Goal: Task Accomplishment & Management: Use online tool/utility

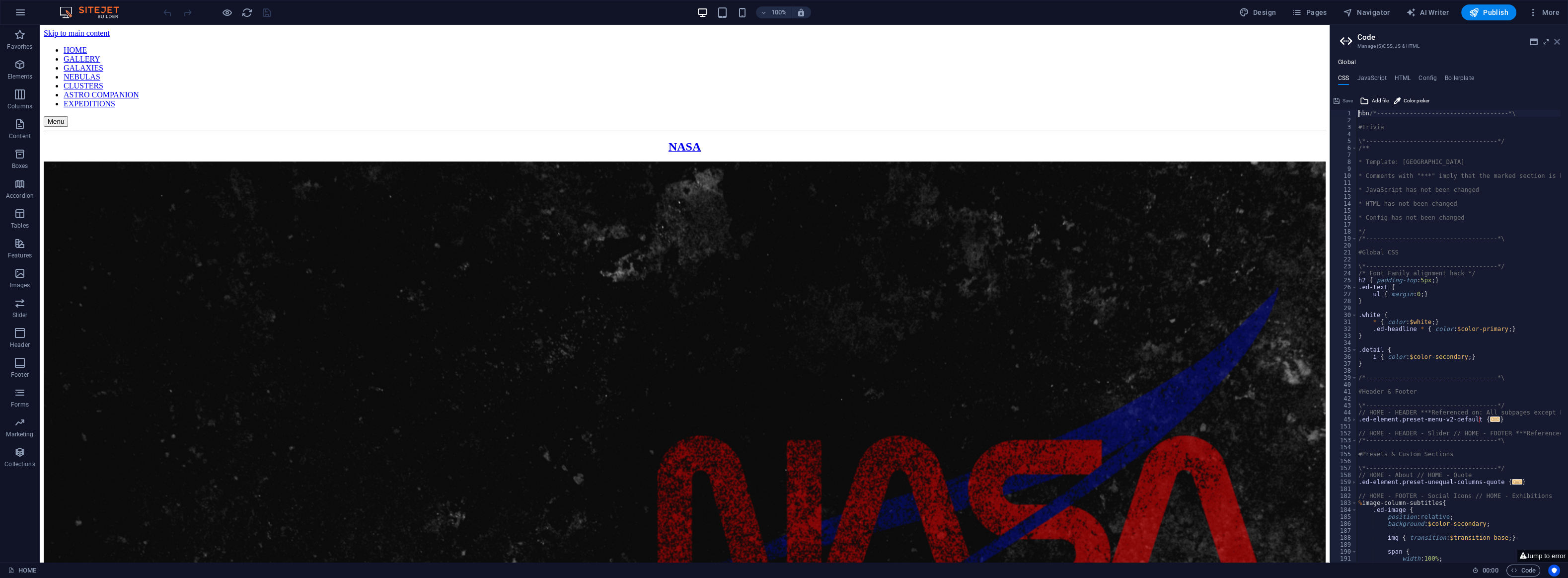
click at [1557, 40] on icon at bounding box center [1557, 42] width 6 height 8
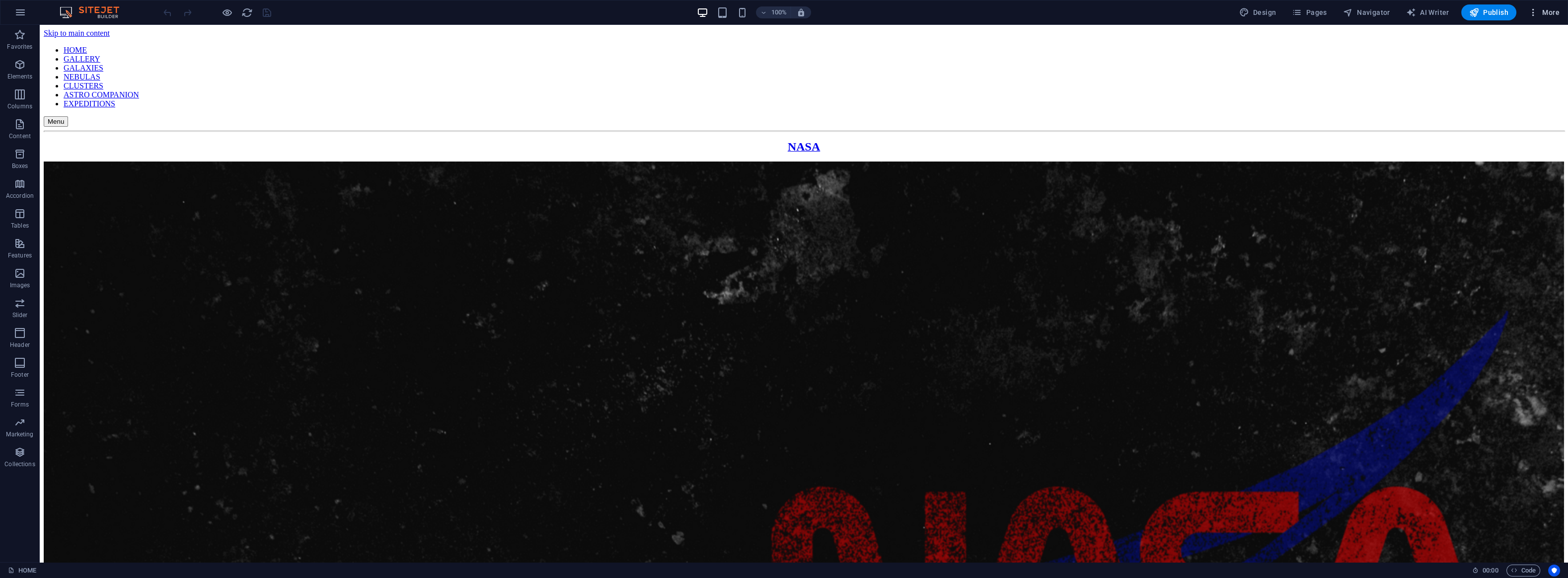
click at [1545, 11] on span "More" at bounding box center [1544, 13] width 31 height 10
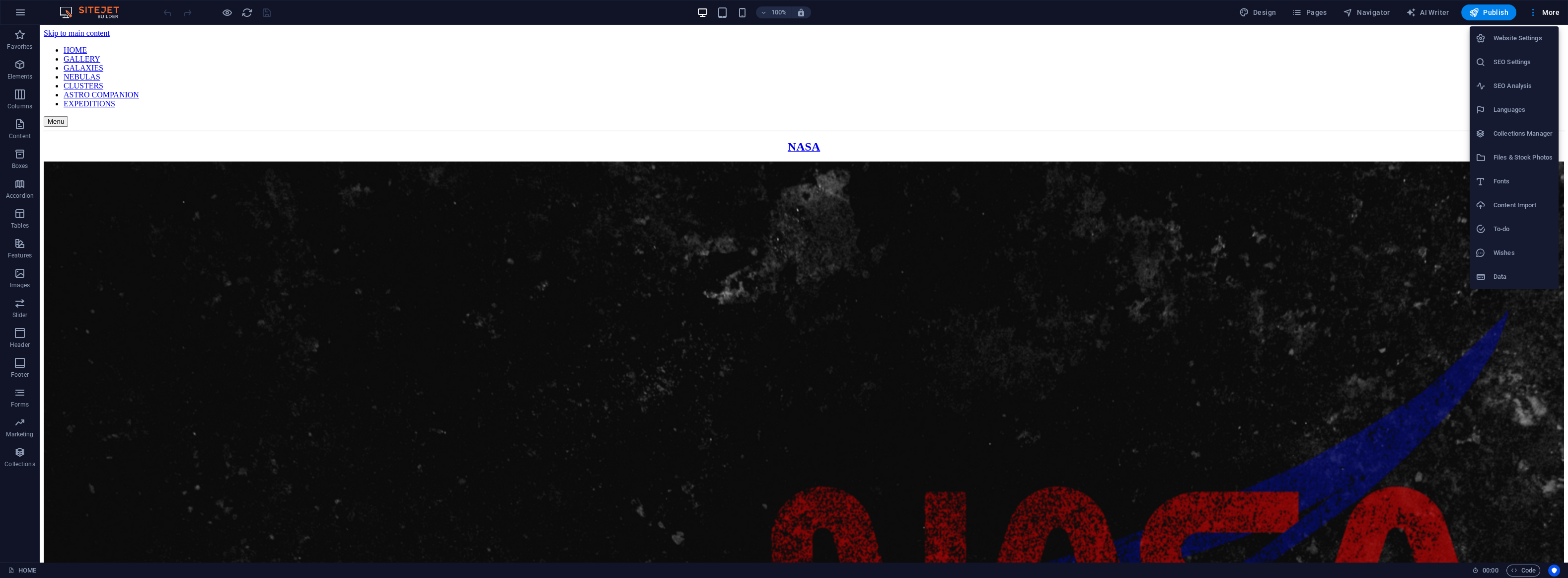
click at [1516, 85] on h6 "SEO Analysis" at bounding box center [1523, 86] width 59 height 12
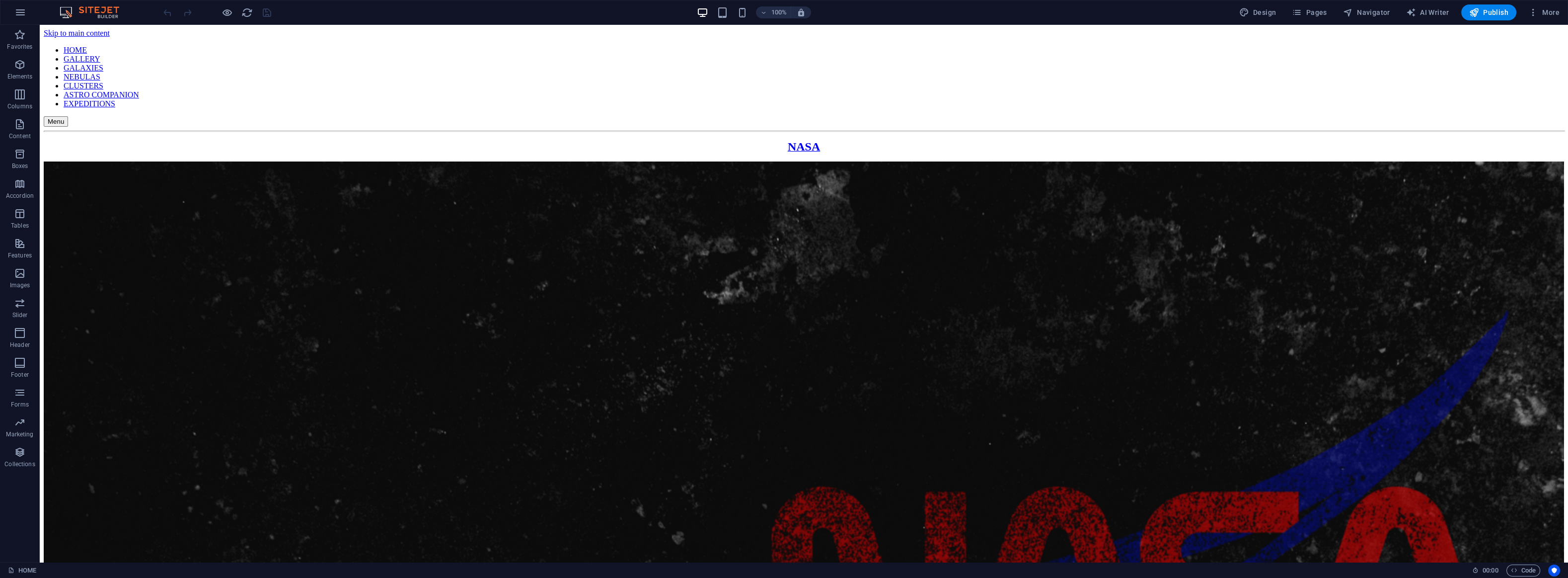
select select "[DOMAIN_NAME]"
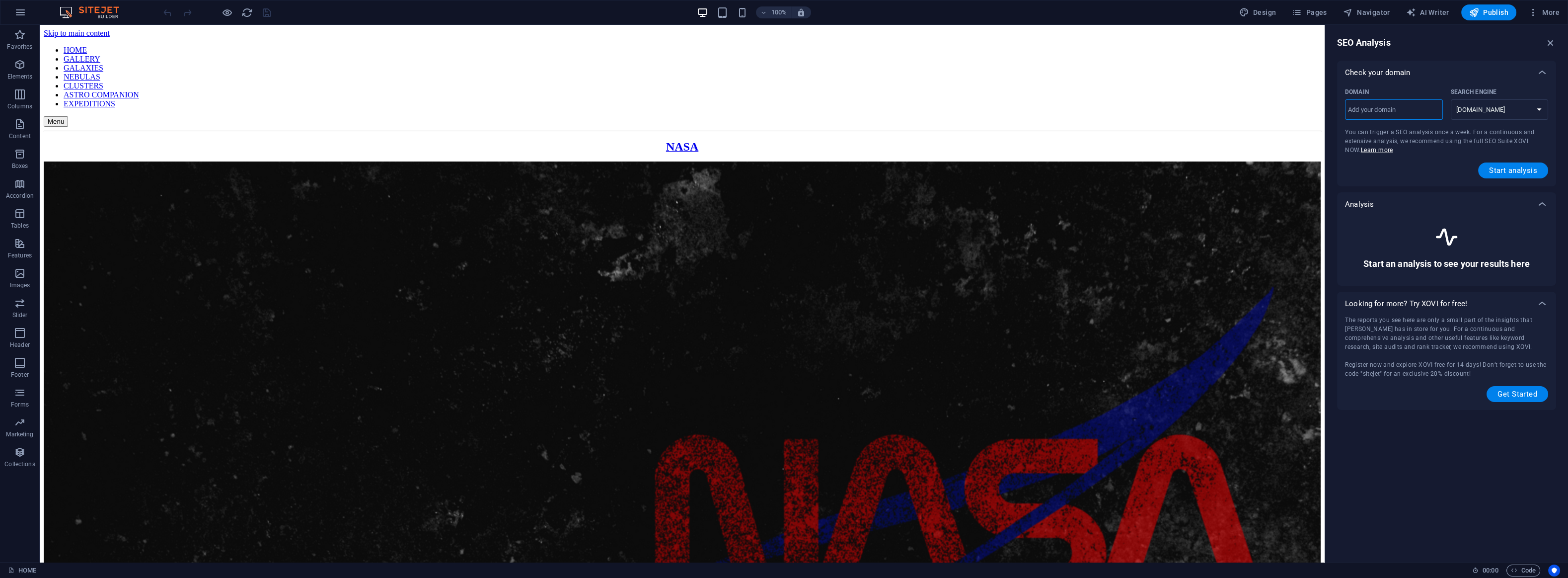
click at [1393, 109] on input "Domain ​" at bounding box center [1394, 109] width 98 height 16
type input "[DOMAIN_NAME]"
click at [1521, 169] on span "Start analysis" at bounding box center [1513, 170] width 48 height 8
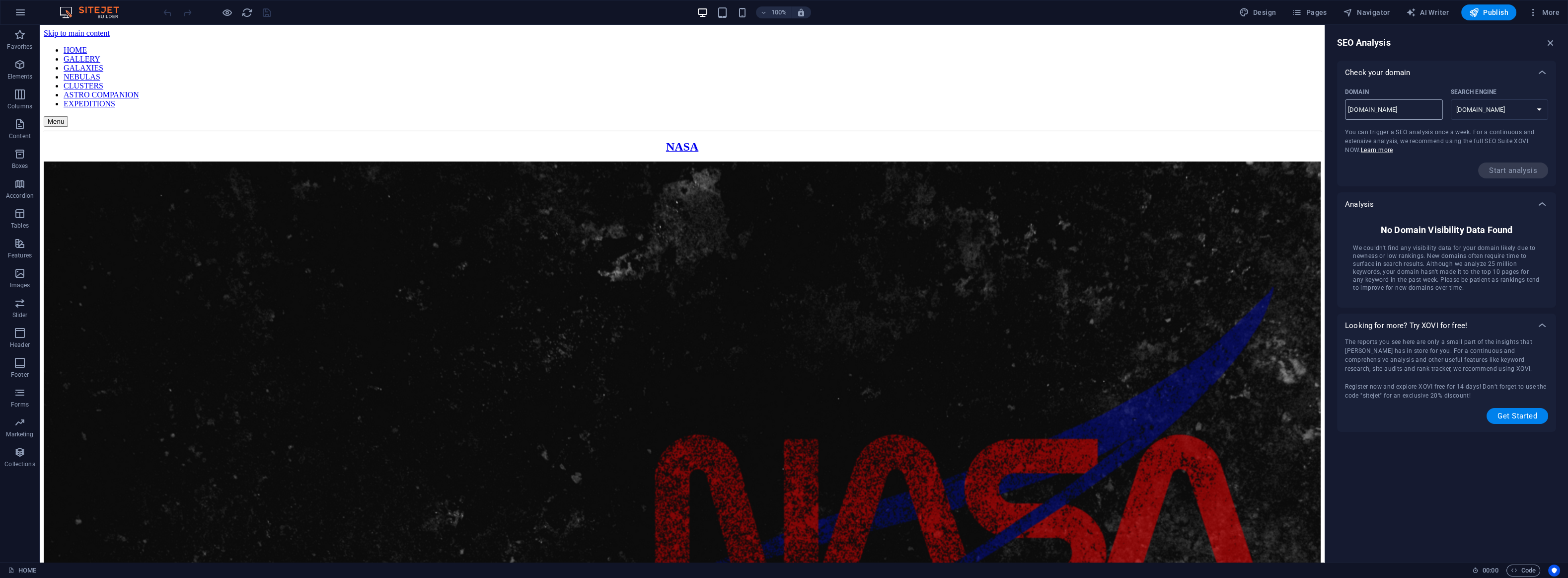
click at [1399, 113] on input "[DOMAIN_NAME]" at bounding box center [1394, 109] width 98 height 16
click at [1499, 106] on select "[DOMAIN_NAME] [DOMAIN_NAME] [DOMAIN_NAME] [DOMAIN_NAME] [DOMAIN_NAME] [DOMAIN_N…" at bounding box center [1500, 109] width 98 height 20
click at [1499, 108] on select "[DOMAIN_NAME] [DOMAIN_NAME] [DOMAIN_NAME] [DOMAIN_NAME] [DOMAIN_NAME] [DOMAIN_N…" at bounding box center [1500, 109] width 98 height 20
click at [1548, 42] on icon "button" at bounding box center [1550, 42] width 11 height 11
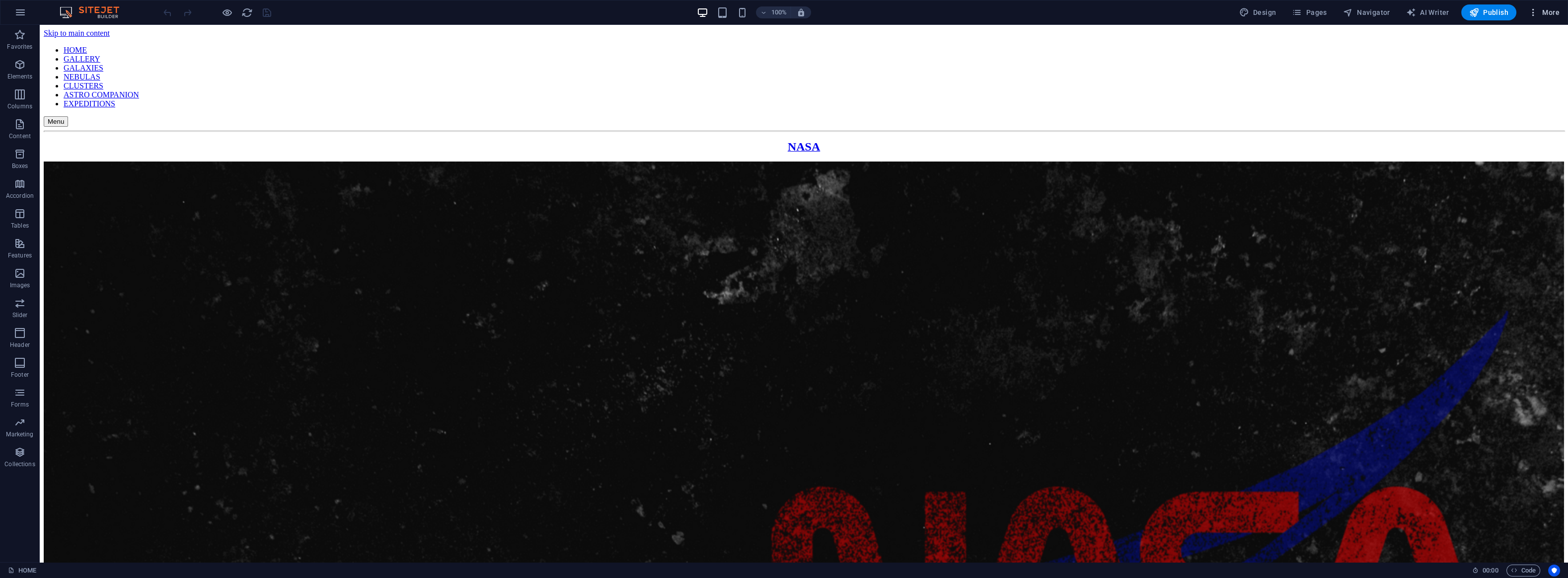
click at [1533, 14] on icon "button" at bounding box center [1533, 13] width 10 height 10
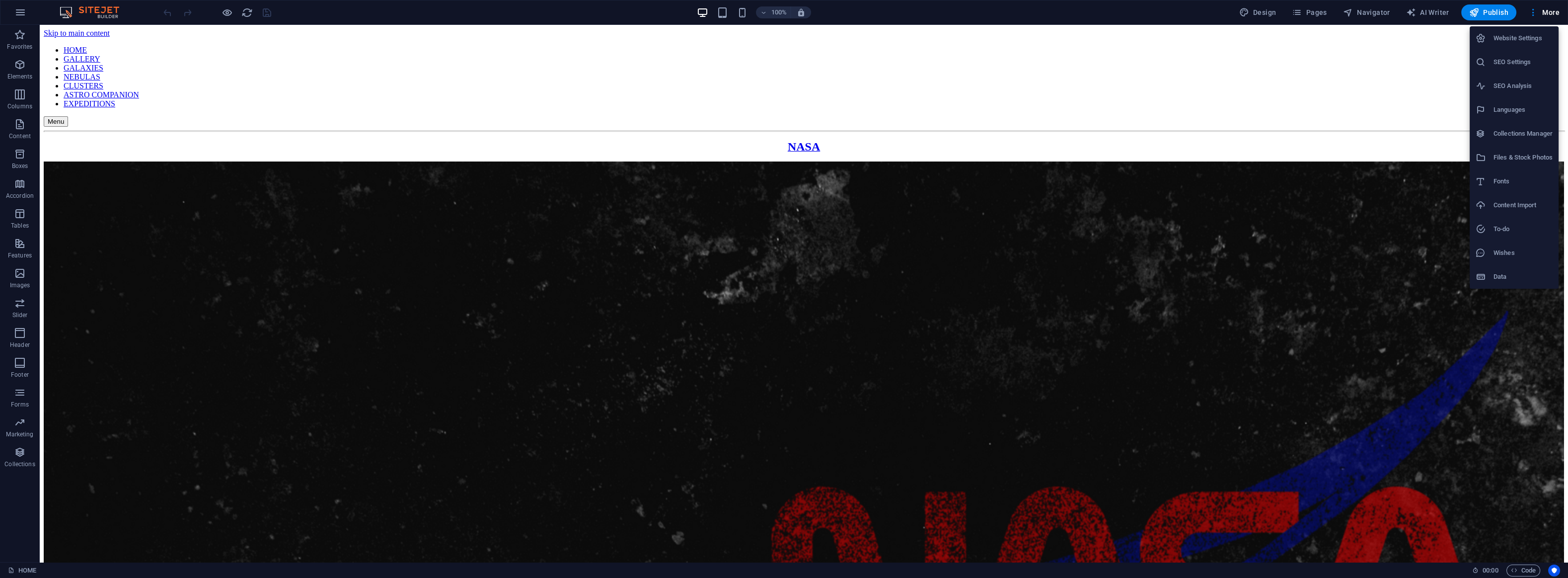
click at [1503, 86] on h6 "SEO Analysis" at bounding box center [1523, 86] width 59 height 12
select select "[DOMAIN_NAME]"
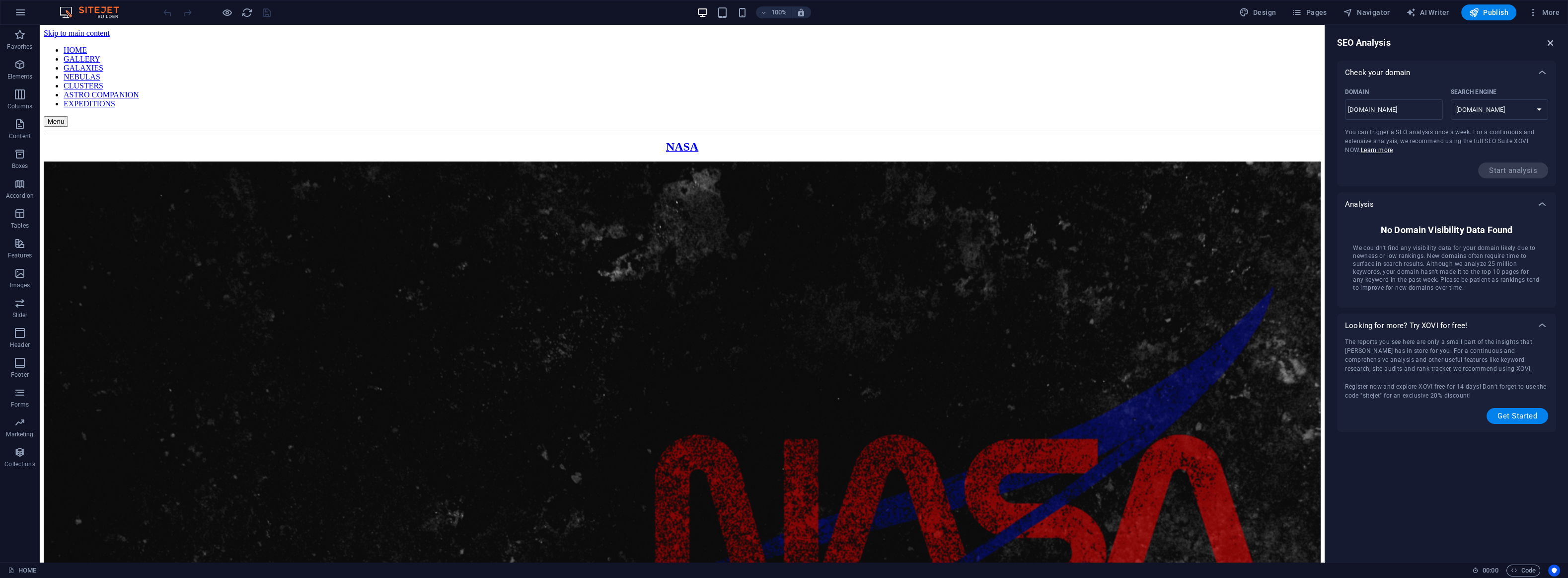
click at [1549, 42] on icon "button" at bounding box center [1550, 42] width 11 height 11
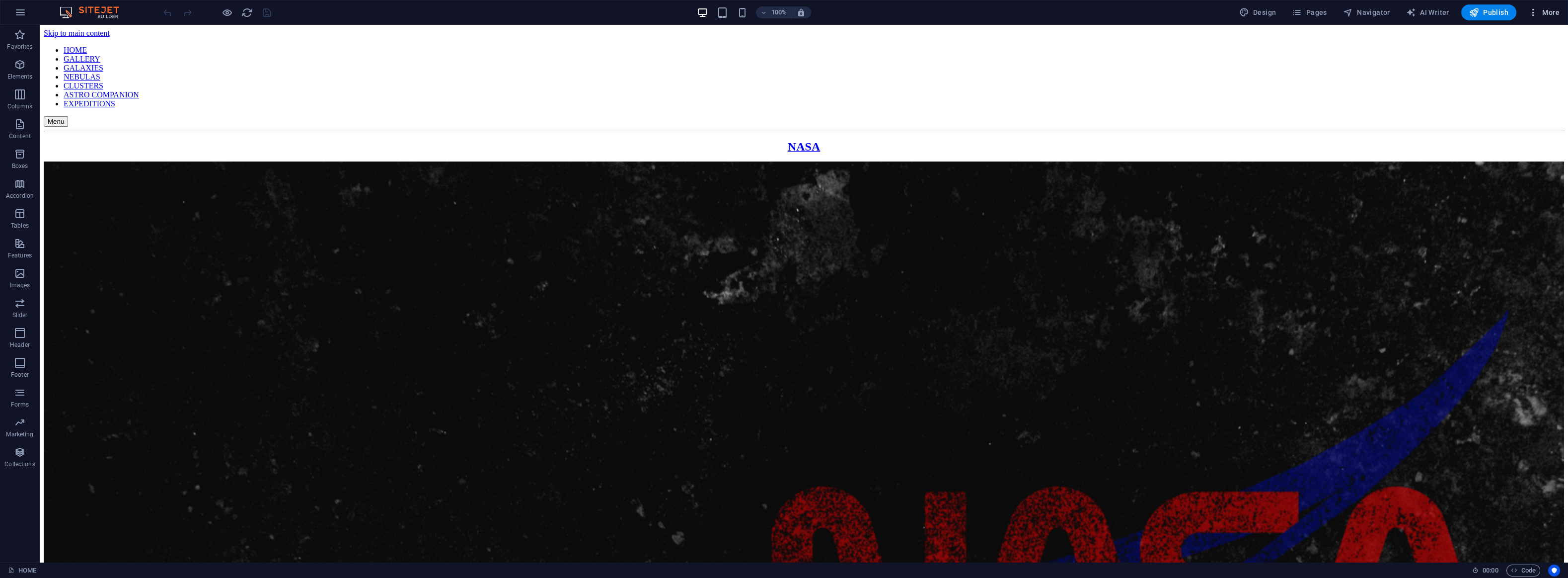
click at [1532, 11] on icon "button" at bounding box center [1533, 13] width 10 height 10
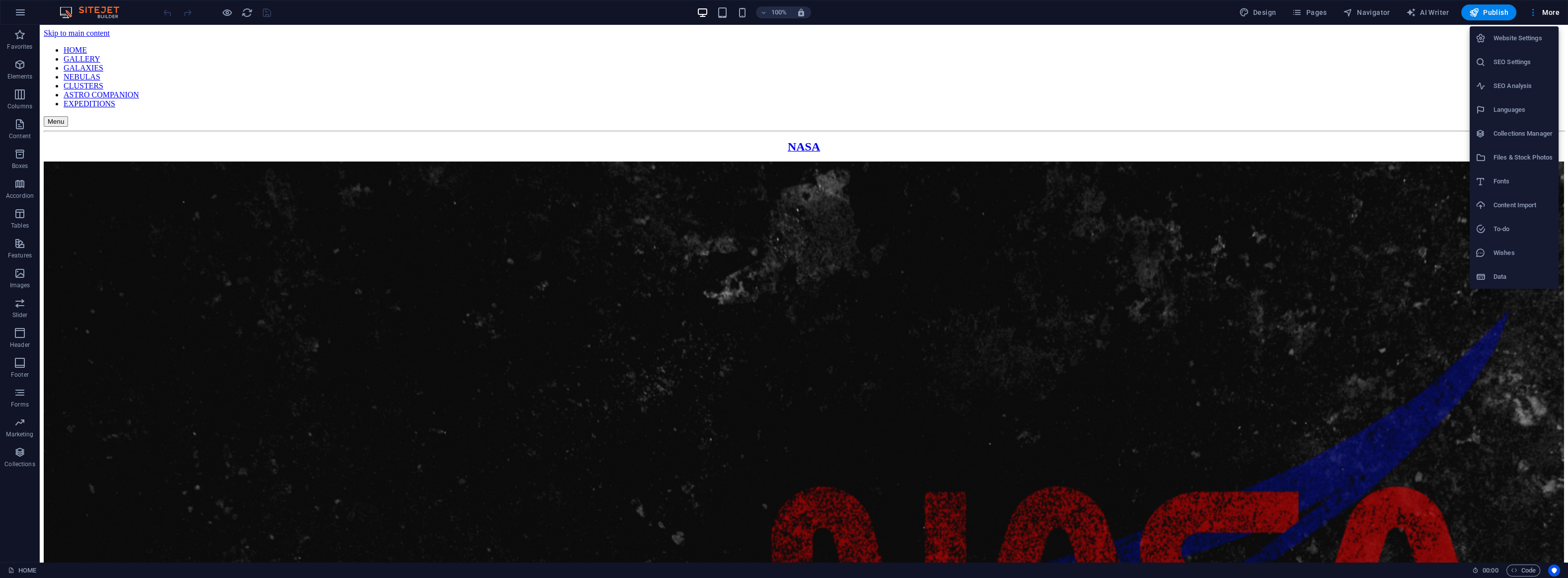
click at [1506, 63] on h6 "SEO Settings" at bounding box center [1523, 62] width 59 height 12
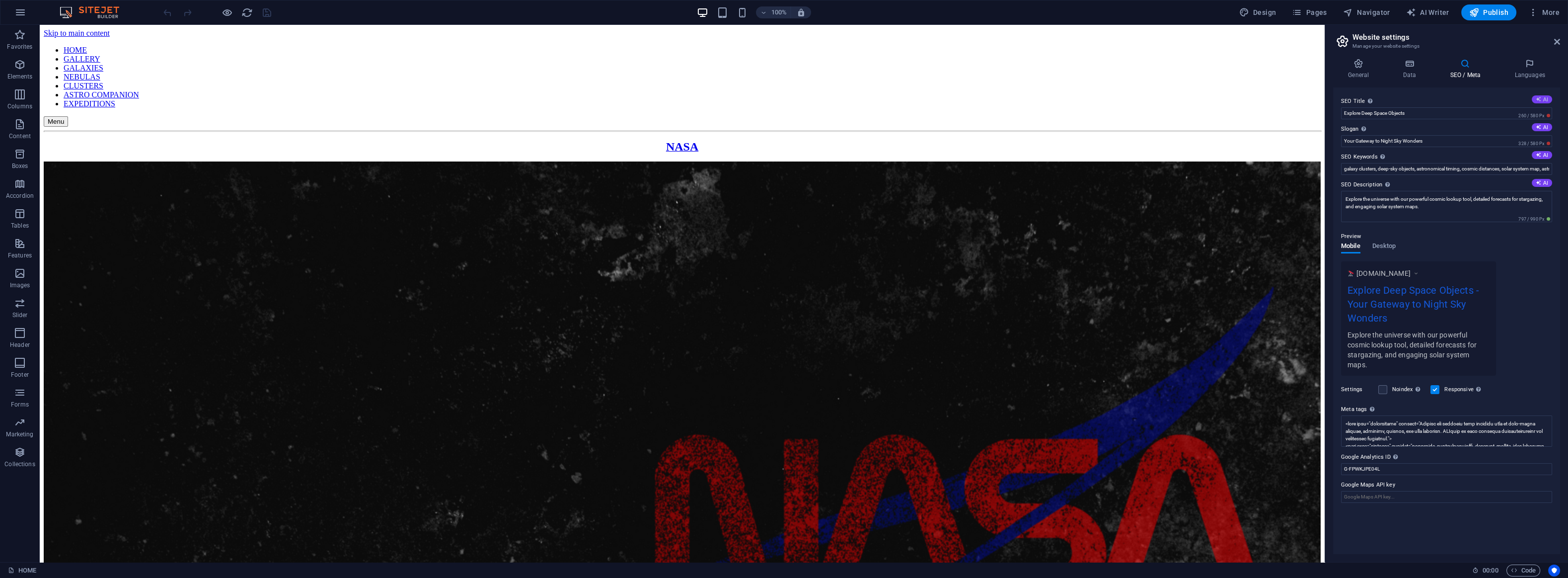
click at [1542, 99] on button "AI" at bounding box center [1542, 99] width 20 height 8
type input "Explore the Universe: Stars & More"
click at [267, 15] on icon "save" at bounding box center [267, 13] width 11 height 11
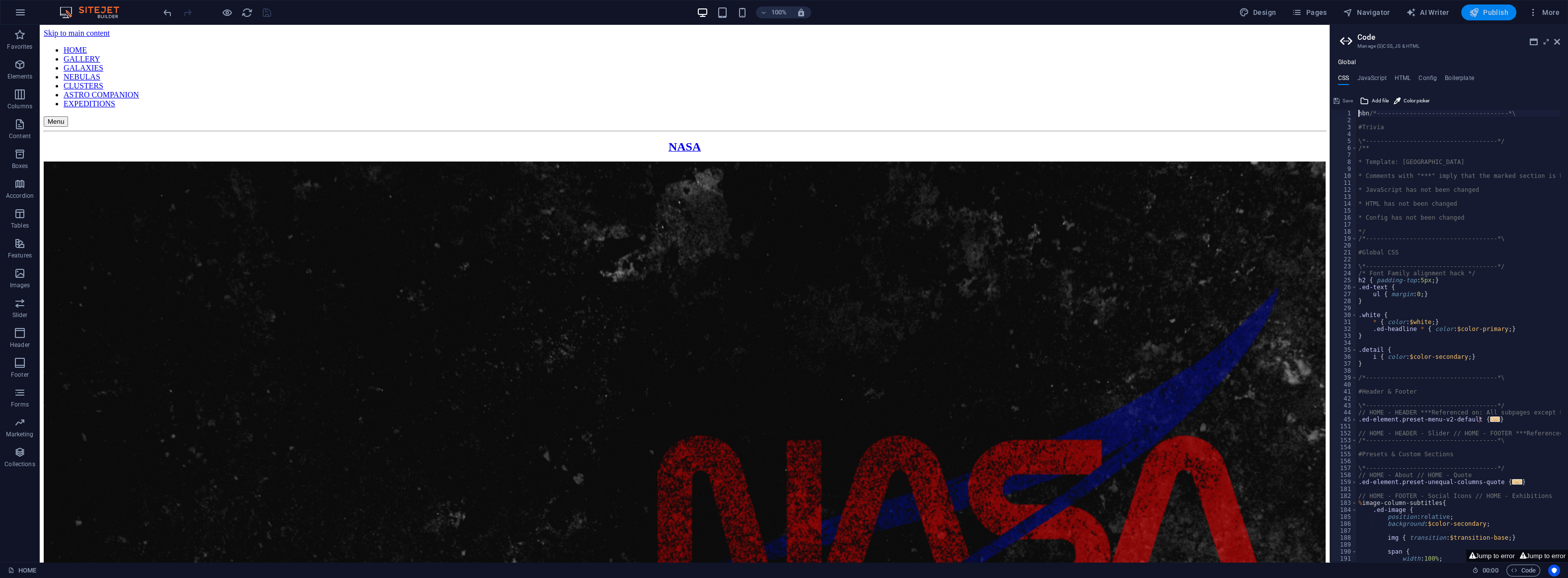
click at [1500, 11] on span "Publish" at bounding box center [1489, 13] width 39 height 10
